Goal: Task Accomplishment & Management: Use online tool/utility

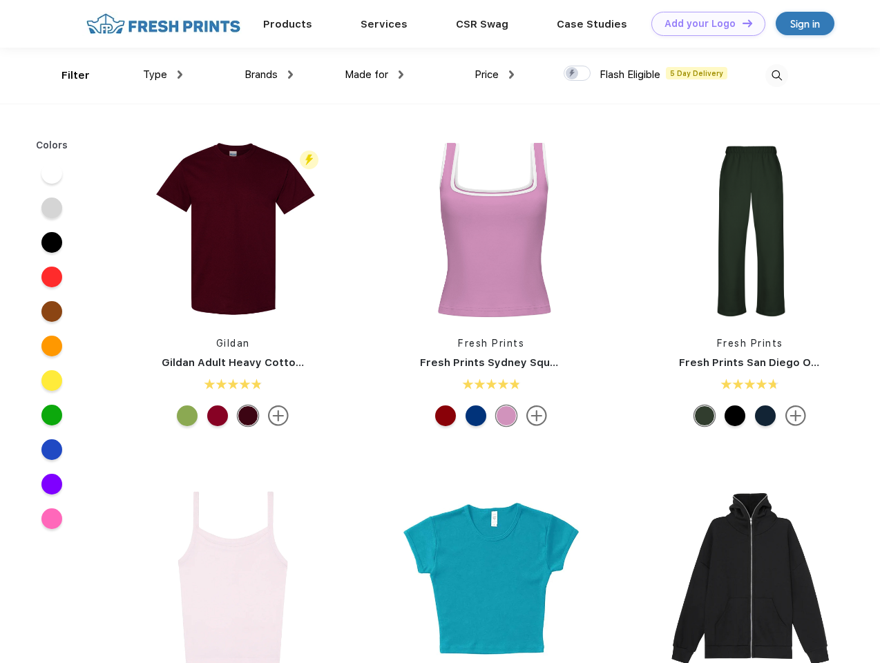
scroll to position [1, 0]
click at [703, 23] on link "Add your Logo Design Tool" at bounding box center [708, 24] width 114 height 24
click at [0, 0] on div "Design Tool" at bounding box center [0, 0] width 0 height 0
click at [741, 23] on link "Add your Logo Design Tool" at bounding box center [708, 24] width 114 height 24
click at [66, 75] on div "Filter" at bounding box center [75, 76] width 28 height 16
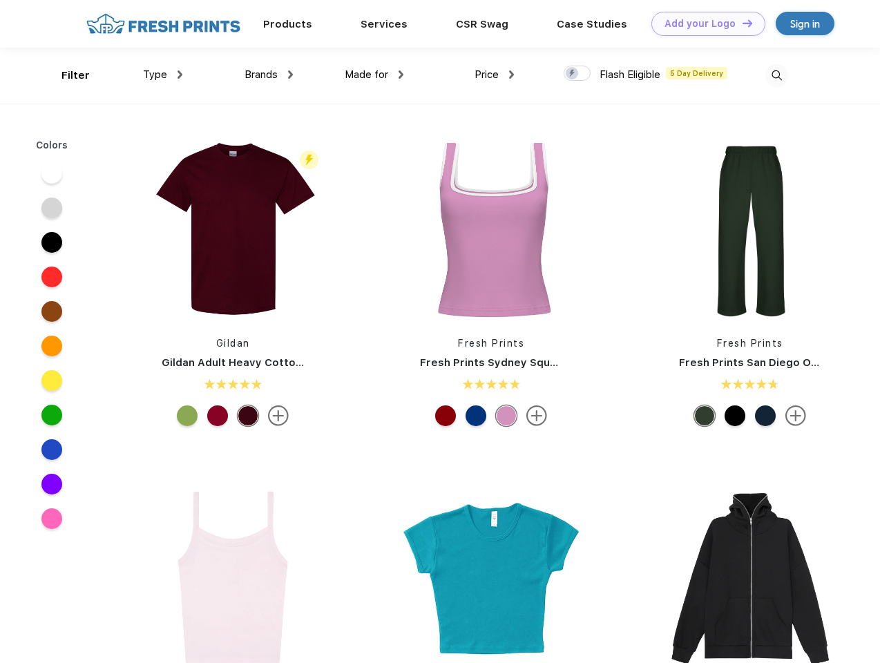
click at [163, 75] on span "Type" at bounding box center [155, 74] width 24 height 12
click at [269, 75] on span "Brands" at bounding box center [261, 74] width 33 height 12
click at [374, 75] on span "Made for" at bounding box center [367, 74] width 44 height 12
click at [495, 75] on span "Price" at bounding box center [487, 74] width 24 height 12
click at [577, 74] on div at bounding box center [577, 73] width 27 height 15
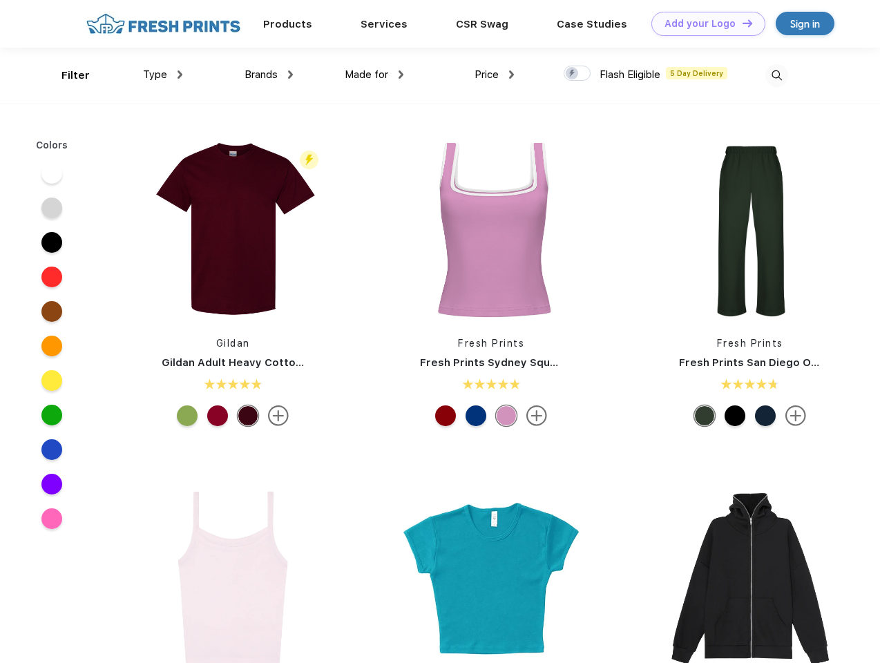
click at [573, 74] on input "checkbox" at bounding box center [568, 69] width 9 height 9
click at [776, 75] on img at bounding box center [776, 75] width 23 height 23
